Goal: Transaction & Acquisition: Book appointment/travel/reservation

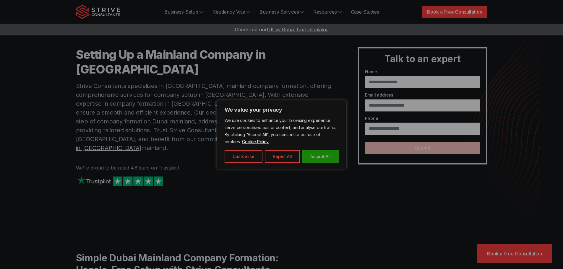
click at [321, 156] on button "Accept All" at bounding box center [320, 156] width 36 height 13
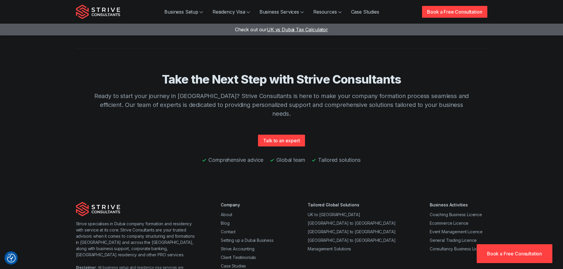
scroll to position [1301, 0]
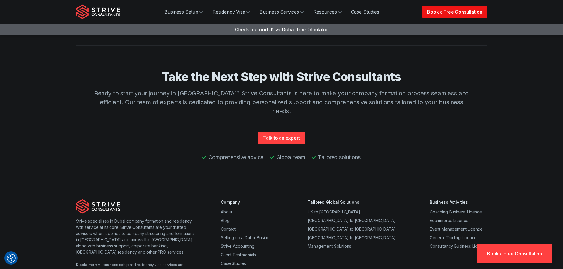
click at [448, 12] on link "Book a Free Consultation" at bounding box center [454, 12] width 65 height 12
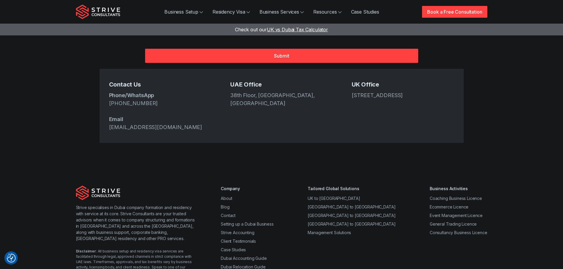
scroll to position [266, 0]
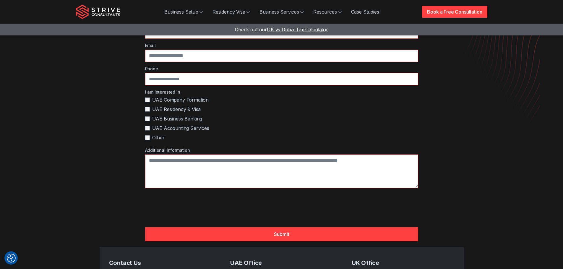
scroll to position [0, 0]
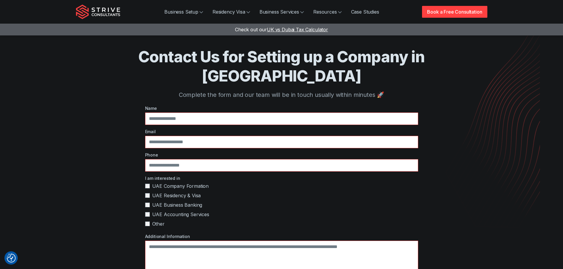
click at [294, 28] on span "UK vs Dubai Tax Calculator" at bounding box center [297, 30] width 61 height 6
